Goal: Task Accomplishment & Management: Manage account settings

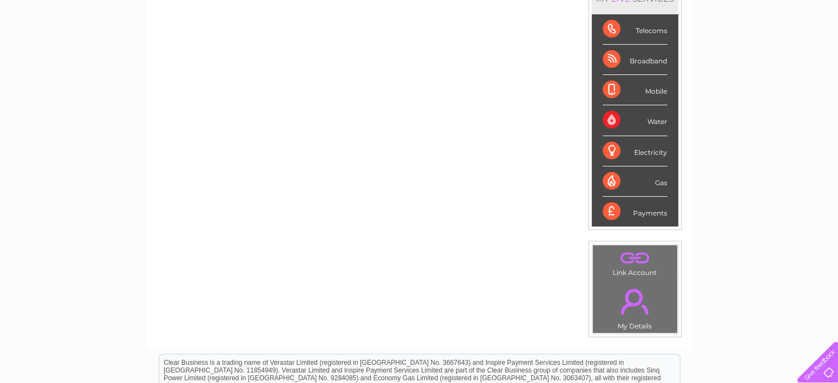
scroll to position [169, 0]
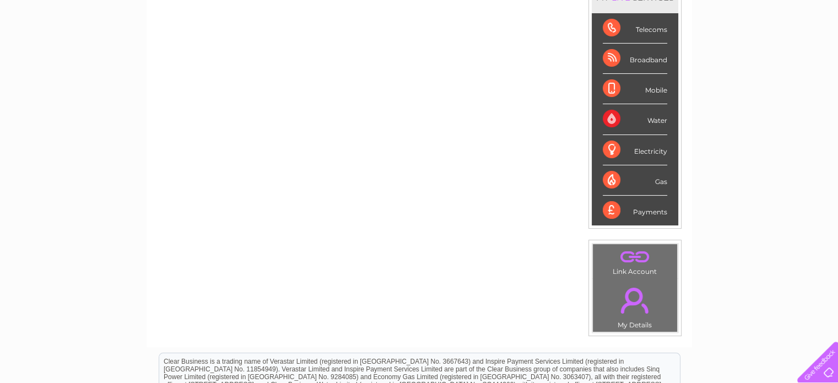
click at [634, 209] on div "Payments" at bounding box center [635, 211] width 64 height 30
click at [616, 207] on div "Payments" at bounding box center [635, 211] width 64 height 30
click at [661, 207] on div "Payments" at bounding box center [635, 211] width 64 height 30
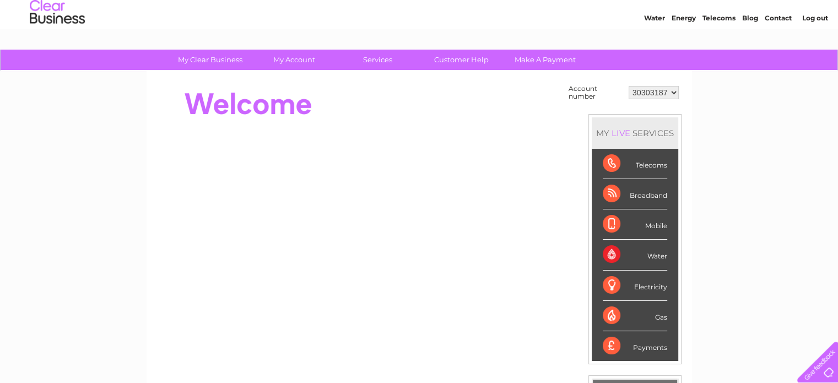
scroll to position [7, 0]
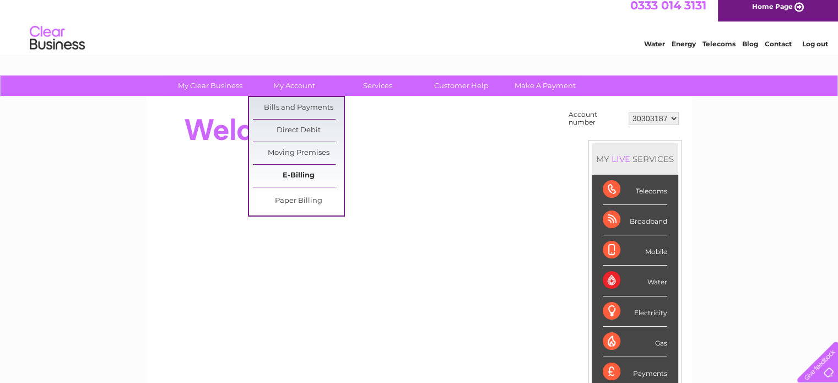
click at [297, 170] on link "E-Billing" at bounding box center [298, 176] width 91 height 22
click at [296, 116] on link "Bills and Payments" at bounding box center [298, 108] width 91 height 22
click at [308, 108] on link "Bills and Payments" at bounding box center [298, 108] width 91 height 22
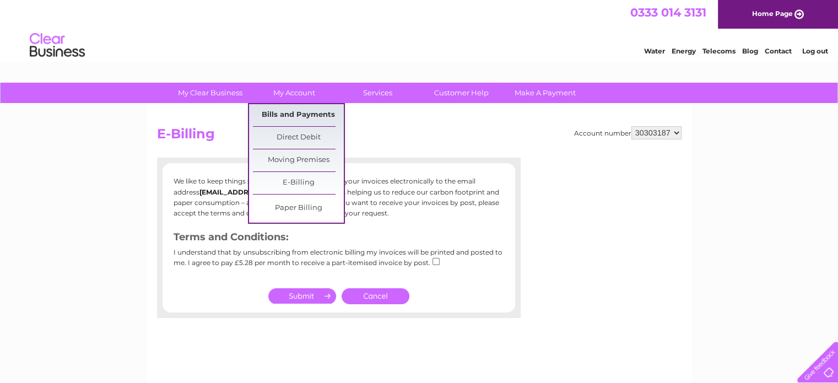
click at [308, 110] on link "Bills and Payments" at bounding box center [298, 115] width 91 height 22
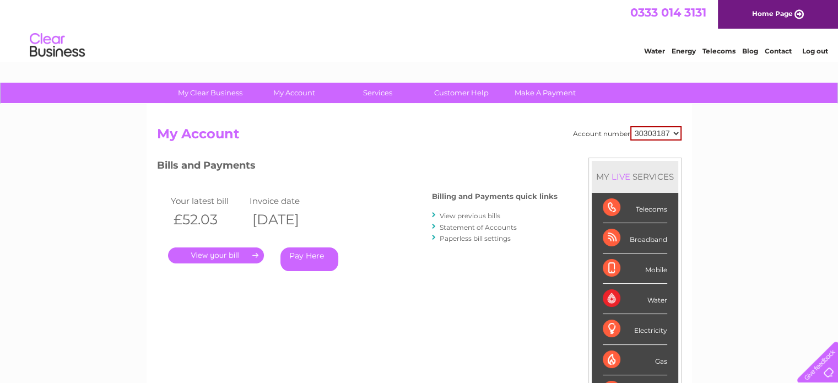
click at [482, 215] on link "View previous bills" at bounding box center [470, 215] width 61 height 8
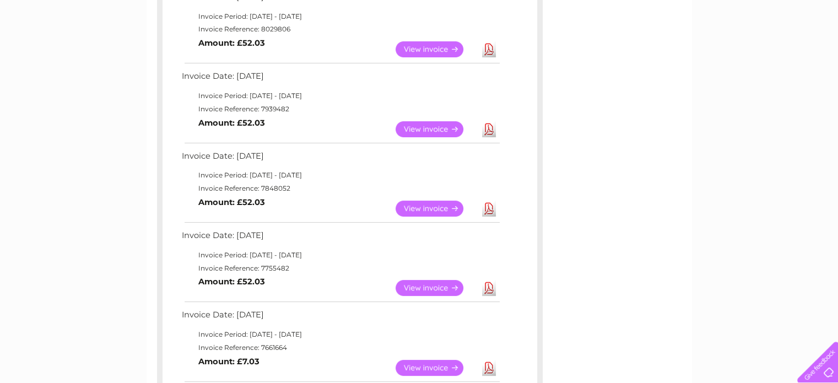
scroll to position [302, 0]
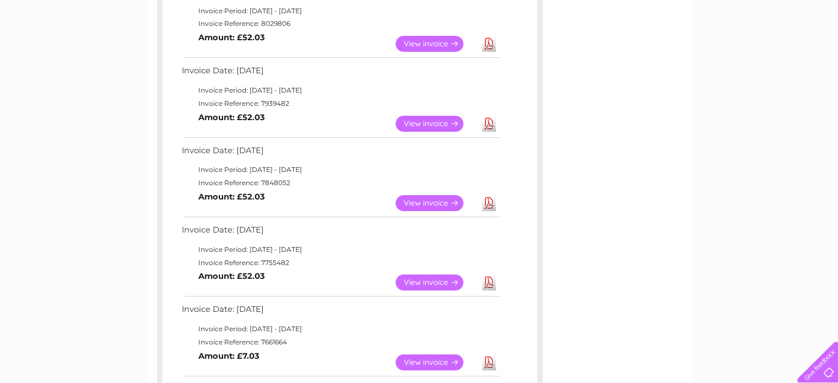
click at [403, 199] on link "View" at bounding box center [435, 203] width 81 height 16
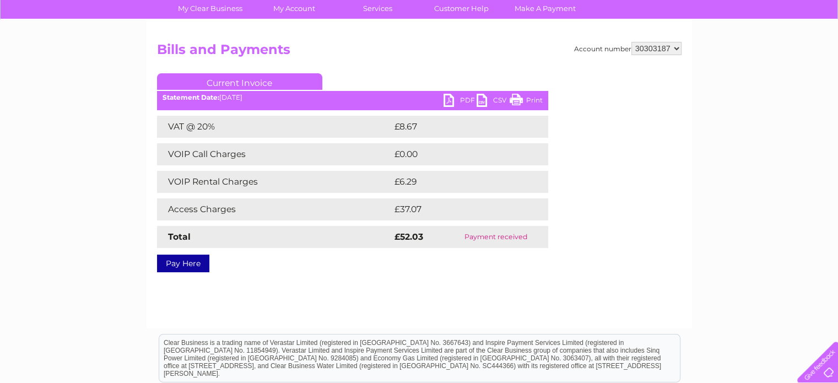
scroll to position [85, 0]
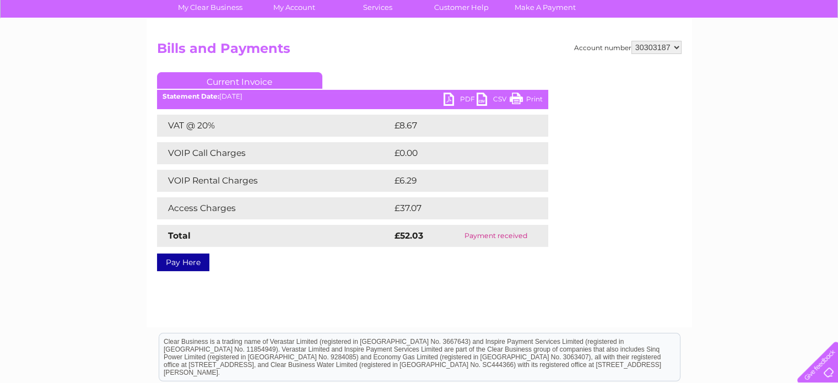
click at [463, 97] on link "PDF" at bounding box center [459, 101] width 33 height 16
